Goal: Transaction & Acquisition: Purchase product/service

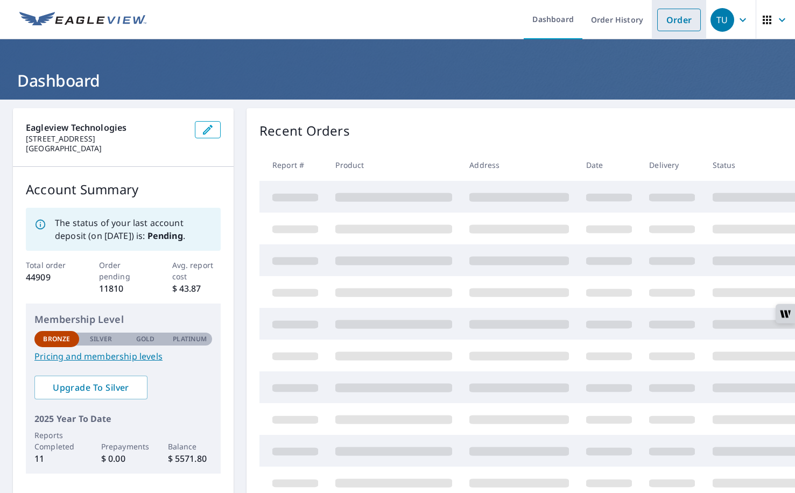
click at [688, 25] on link "Order" at bounding box center [679, 20] width 44 height 23
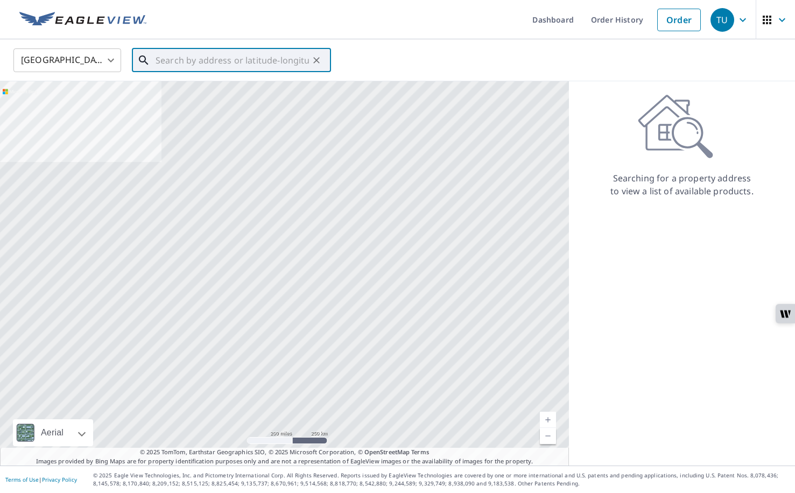
click at [221, 68] on input "text" at bounding box center [232, 60] width 153 height 30
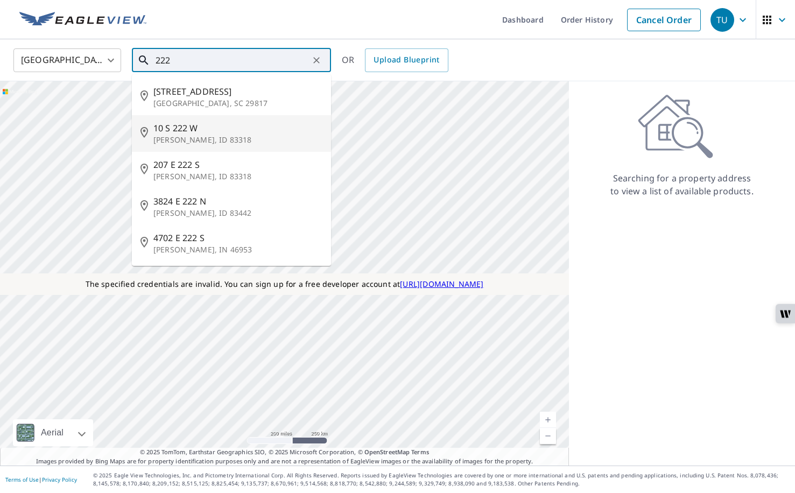
click at [170, 133] on span "10 S 222 W" at bounding box center [237, 128] width 169 height 13
type input "10 S 222 W Burley, ID 83318"
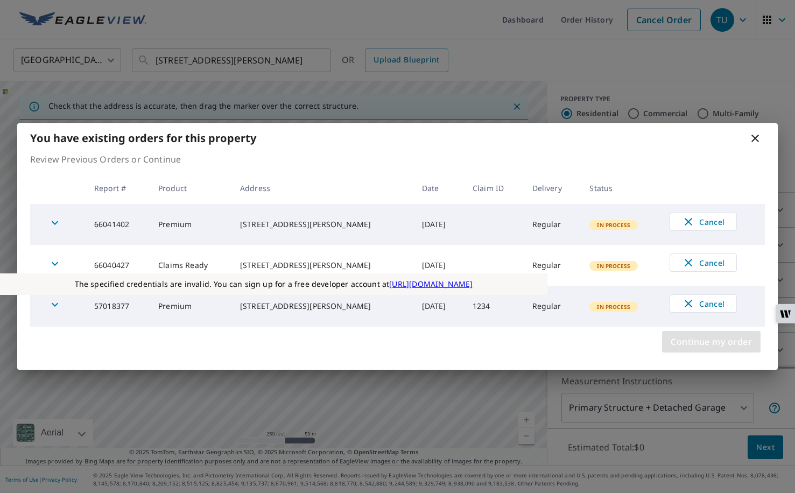
click at [706, 337] on span "Continue my order" at bounding box center [711, 341] width 81 height 15
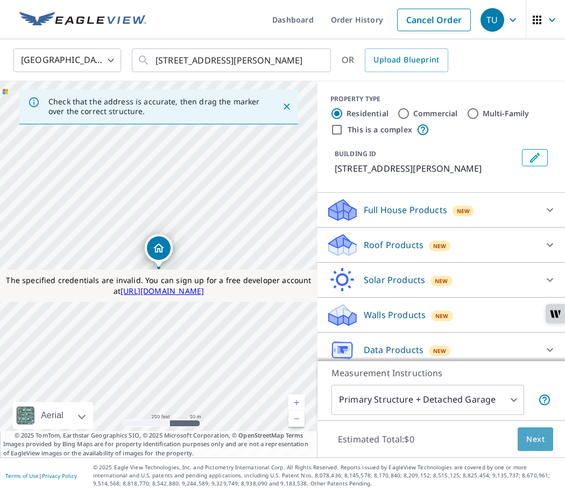
click at [530, 438] on span "Next" at bounding box center [535, 439] width 18 height 13
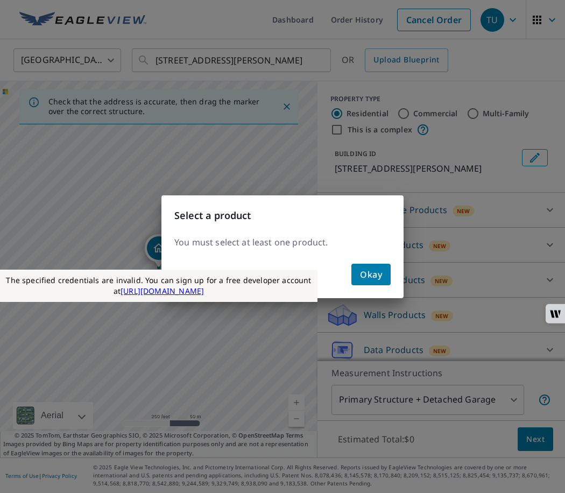
click at [366, 263] on div "Okay" at bounding box center [282, 278] width 242 height 39
click at [363, 273] on span "Okay" at bounding box center [371, 274] width 22 height 15
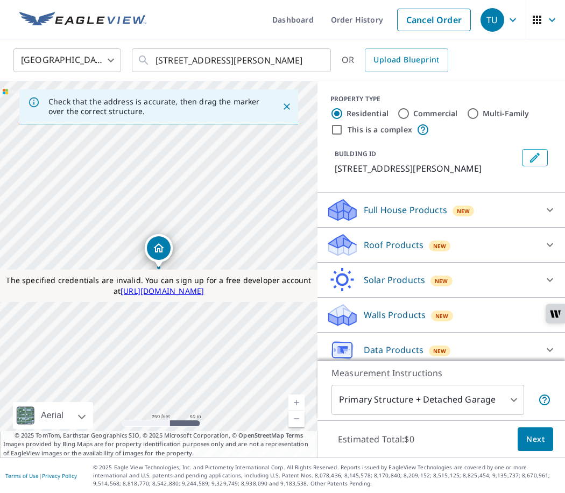
click at [388, 249] on p "Roof Products" at bounding box center [394, 244] width 60 height 13
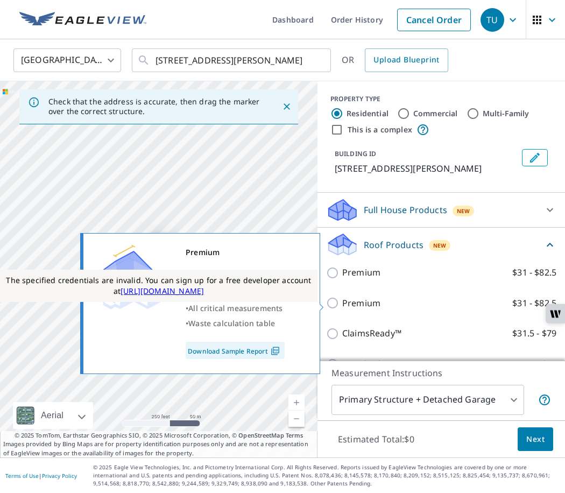
click at [363, 306] on p "Premium" at bounding box center [361, 303] width 38 height 13
click at [342, 306] on input "Premium $31 - $82.5" at bounding box center [334, 303] width 16 height 13
checkbox input "true"
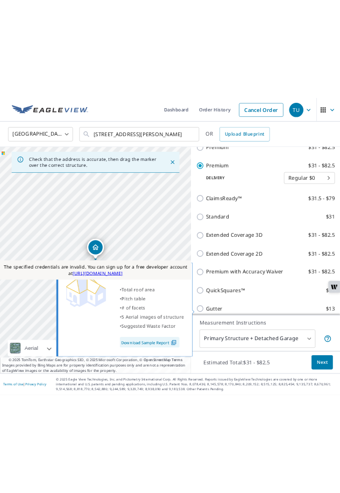
scroll to position [270, 0]
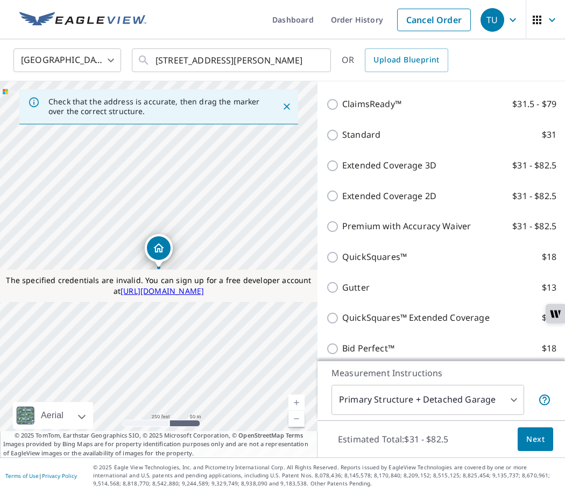
click at [379, 109] on p "ClaimsReady™" at bounding box center [371, 103] width 59 height 13
click at [342, 109] on input "ClaimsReady™ $31.5 - $79" at bounding box center [334, 104] width 16 height 13
checkbox input "true"
checkbox input "false"
click at [533, 437] on span "Next" at bounding box center [535, 439] width 18 height 13
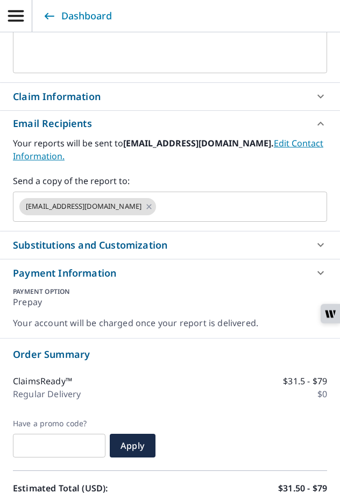
scroll to position [509, 0]
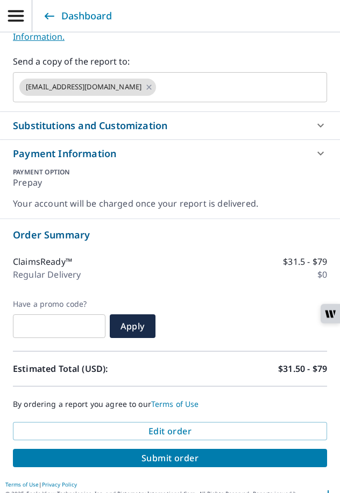
click at [181, 452] on span "Submit order" at bounding box center [170, 458] width 297 height 12
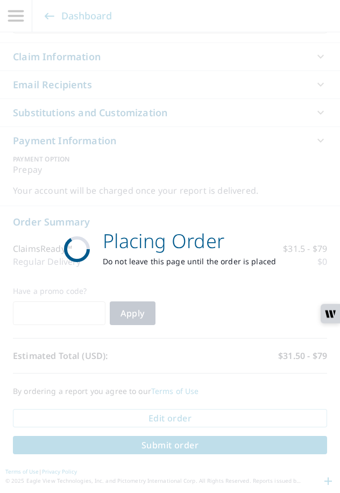
scroll to position [429, 0]
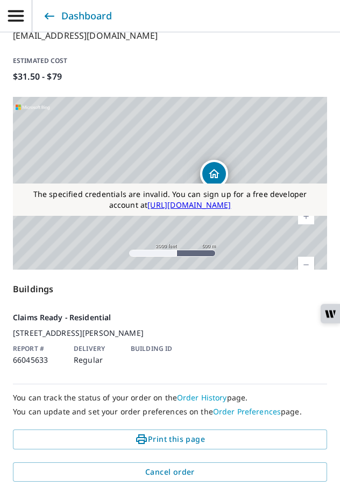
scroll to position [348, 0]
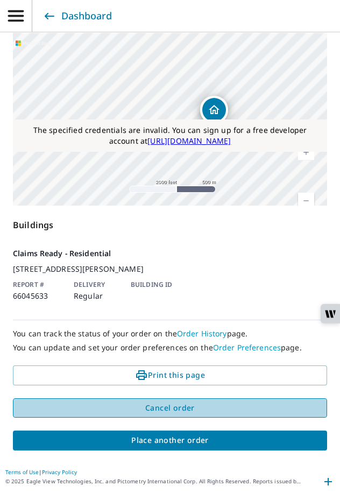
click at [185, 410] on span "Cancel order" at bounding box center [170, 408] width 297 height 13
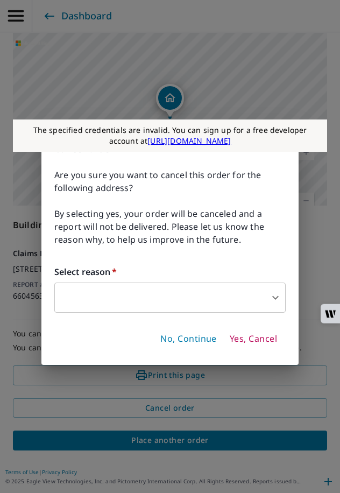
click at [249, 344] on span "Yes, Cancel" at bounding box center [253, 339] width 47 height 12
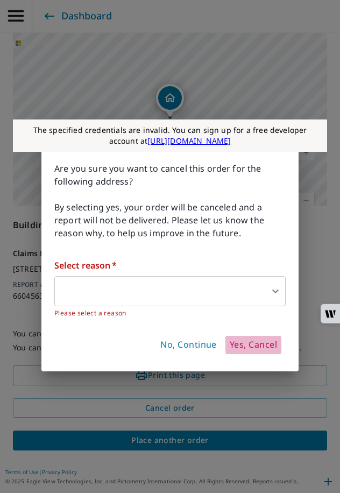
click at [242, 347] on span "Yes, Cancel" at bounding box center [253, 345] width 47 height 12
click at [189, 343] on span "No, Continue" at bounding box center [188, 345] width 57 height 12
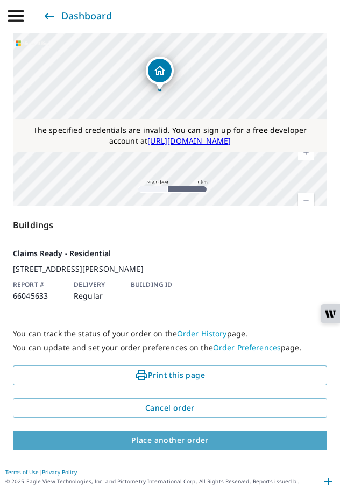
click at [205, 437] on span "Place another order" at bounding box center [170, 440] width 297 height 13
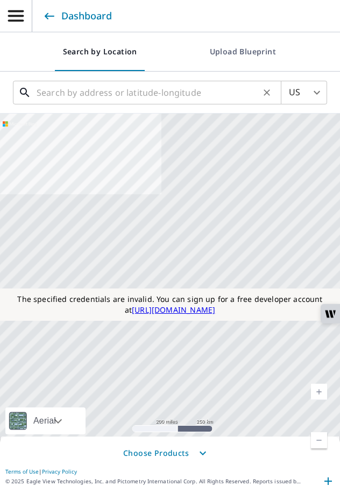
click at [191, 98] on input "text" at bounding box center [148, 93] width 223 height 30
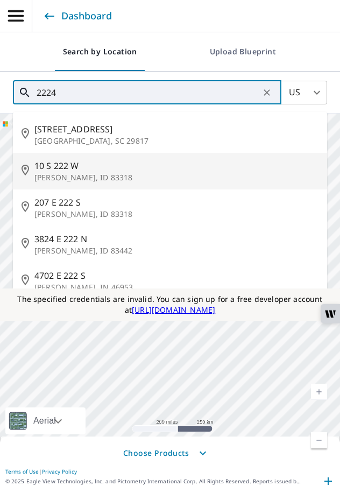
click at [60, 181] on p "[PERSON_NAME], ID 83318" at bounding box center [176, 177] width 284 height 11
type input "10 S 222 W Burley, ID 83318"
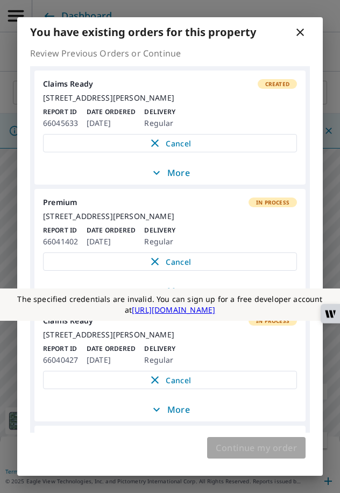
click at [278, 441] on span "Continue my order" at bounding box center [256, 447] width 81 height 15
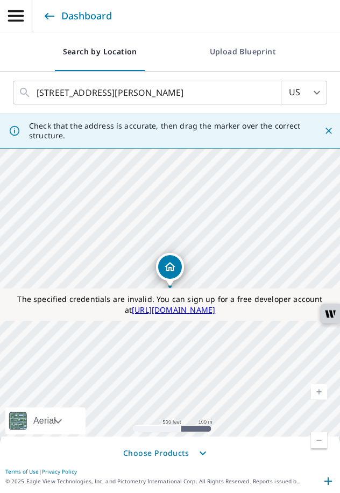
drag, startPoint x: 369, startPoint y: 110, endPoint x: 559, endPoint y: 109, distance: 190.0
click at [340, 109] on html "TU TU Dashboard Search by Location Upload Blueprint US US ​ 10 S 222 W Burley, …" at bounding box center [170, 252] width 340 height 505
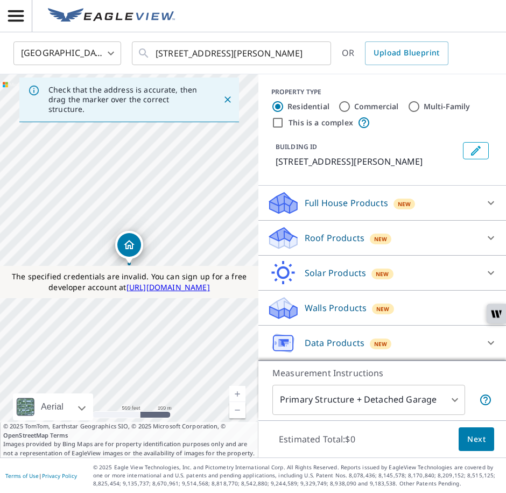
click at [337, 246] on div "Roof Products New" at bounding box center [372, 238] width 211 height 25
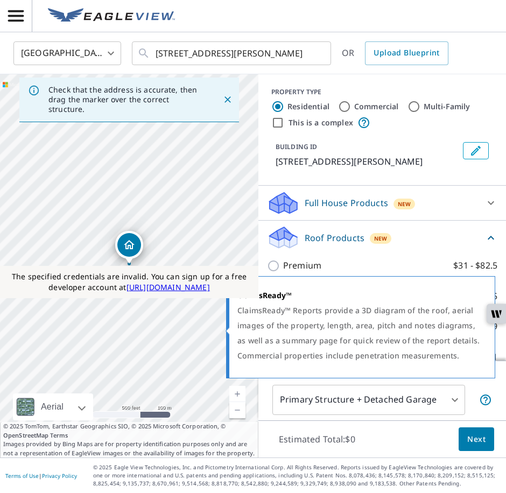
click at [313, 327] on div "ClaimsReady™ Reports provide a 3D diagram of the roof, aerial images of the pro…" at bounding box center [359, 333] width 244 height 60
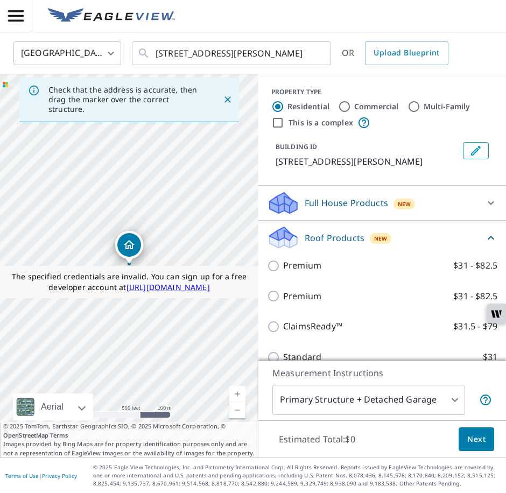
click at [361, 243] on p "Roof Products" at bounding box center [335, 237] width 60 height 13
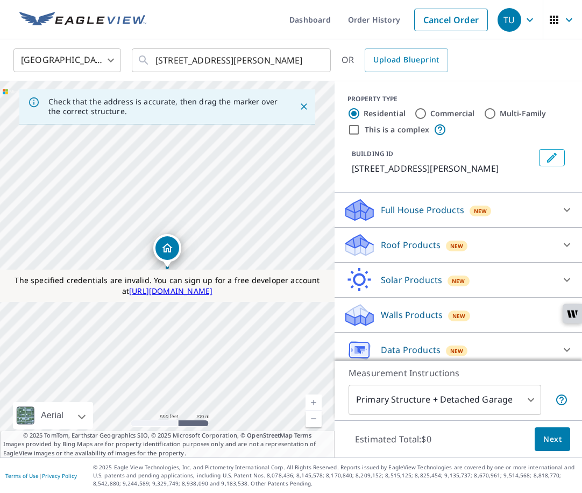
click at [453, 284] on span "New" at bounding box center [458, 281] width 13 height 9
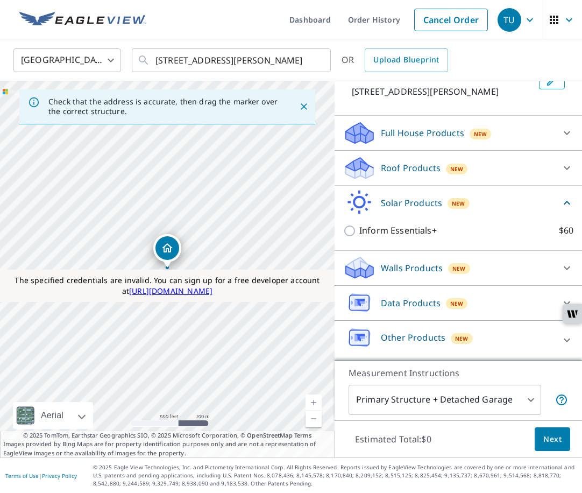
click at [434, 174] on div "Roof Products New" at bounding box center [448, 168] width 211 height 25
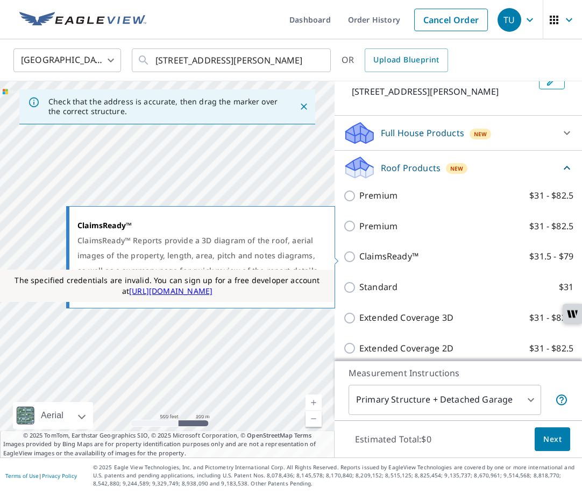
click at [396, 259] on p "ClaimsReady™" at bounding box center [389, 256] width 59 height 13
click at [360, 259] on input "ClaimsReady™ $31.5 - $79" at bounding box center [351, 256] width 16 height 13
checkbox input "true"
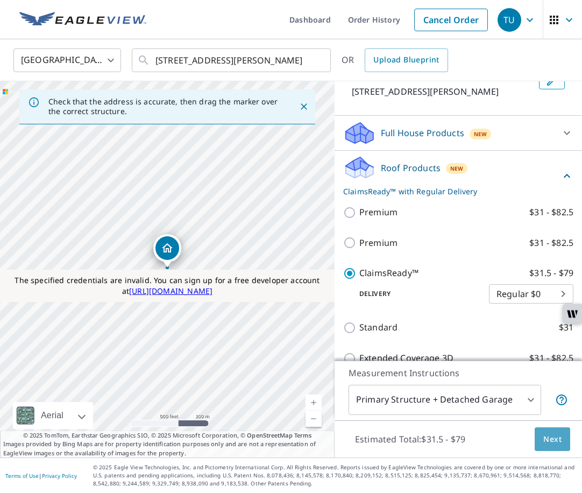
click at [550, 438] on span "Next" at bounding box center [553, 439] width 18 height 13
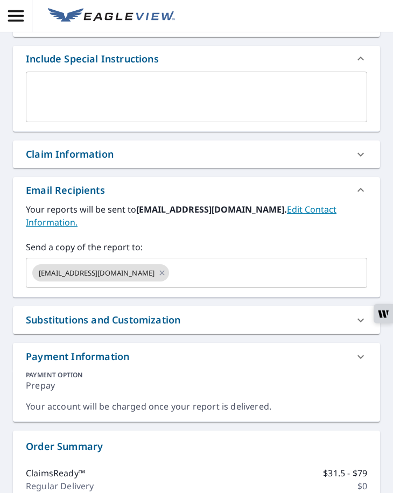
scroll to position [247, 0]
